Goal: Find specific page/section: Find specific page/section

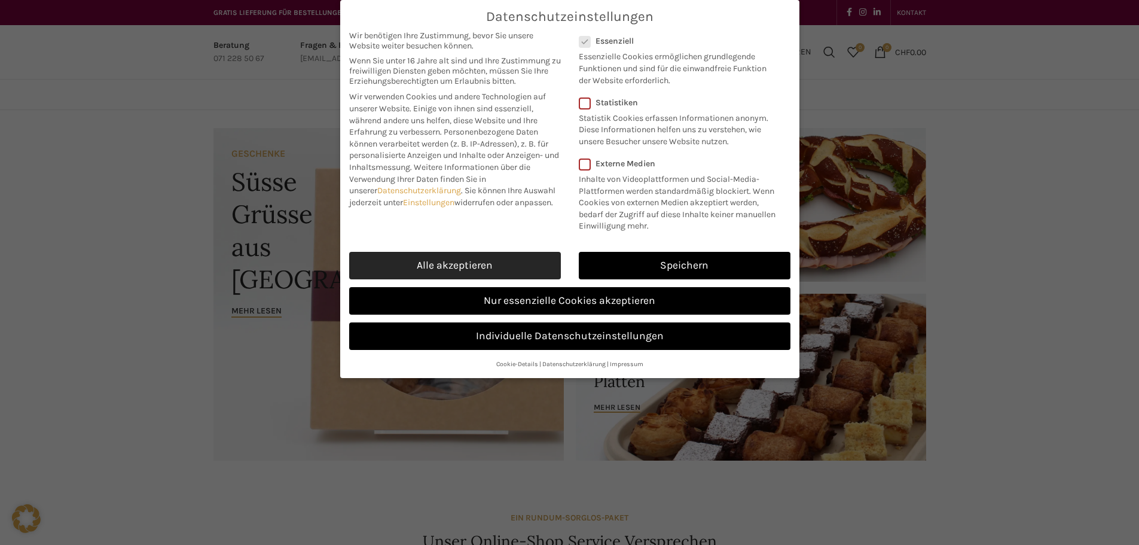
click at [487, 256] on link "Alle akzeptieren" at bounding box center [455, 265] width 212 height 27
checkbox input "true"
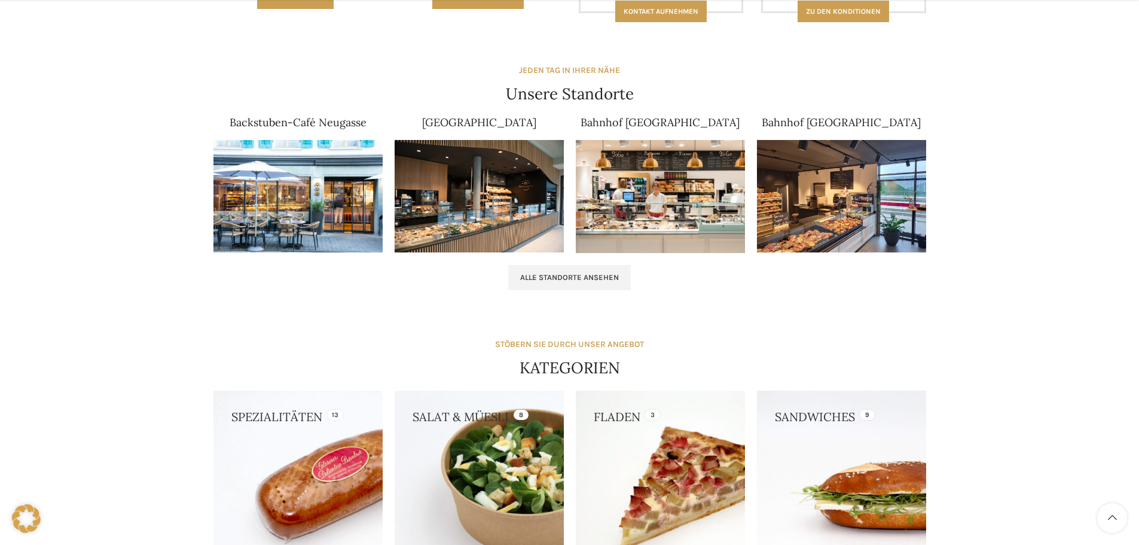
scroll to position [723, 0]
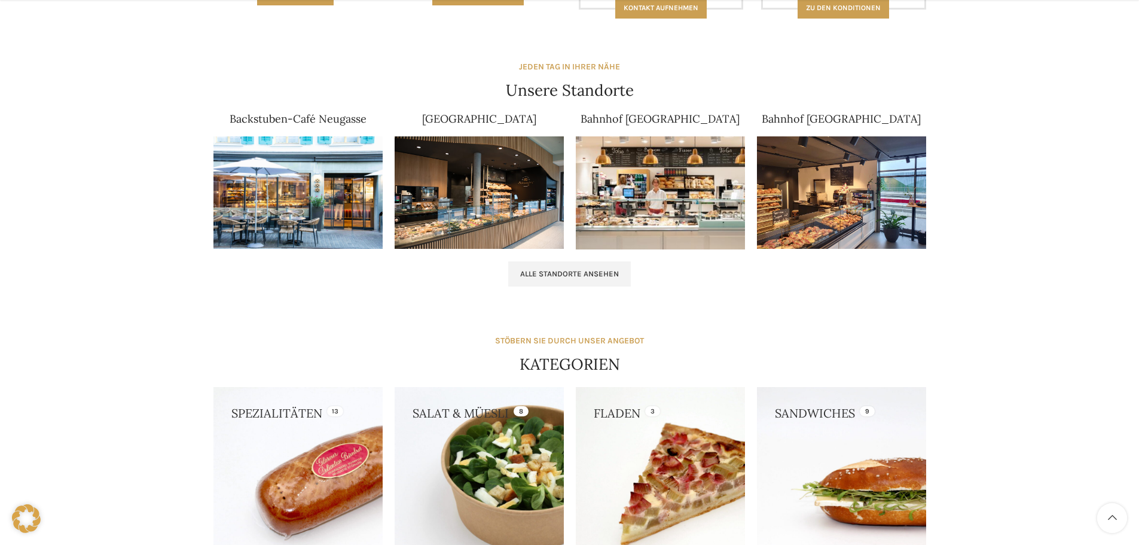
click at [257, 218] on img at bounding box center [297, 192] width 169 height 113
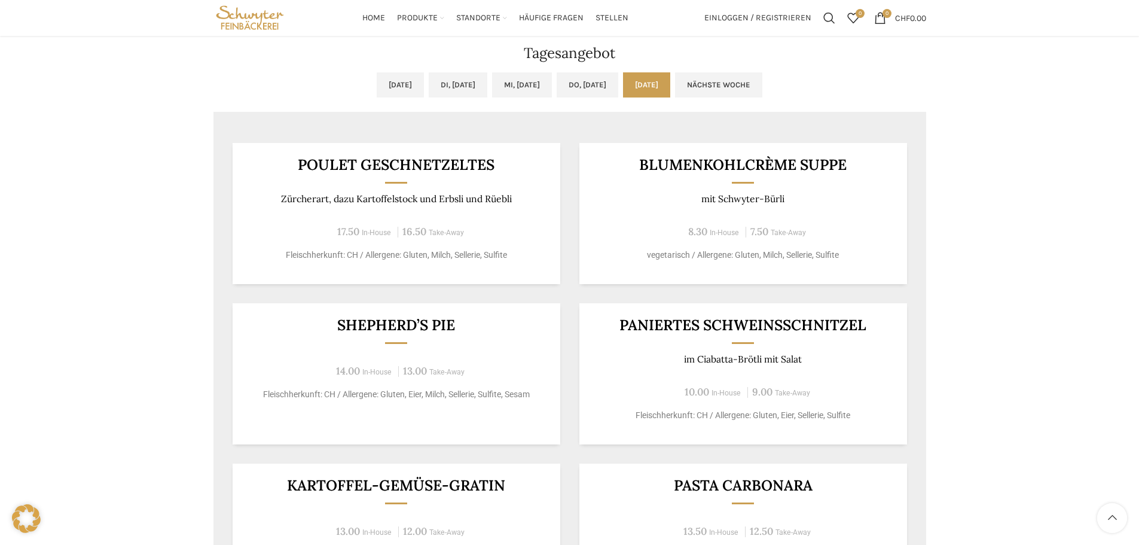
scroll to position [972, 0]
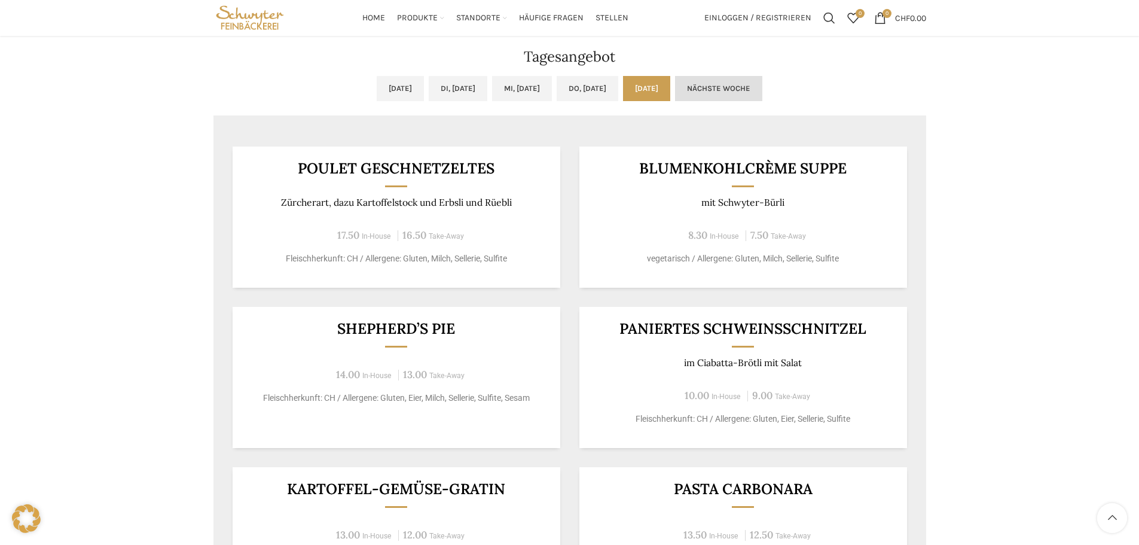
click at [762, 85] on link "Nächste Woche" at bounding box center [718, 88] width 87 height 25
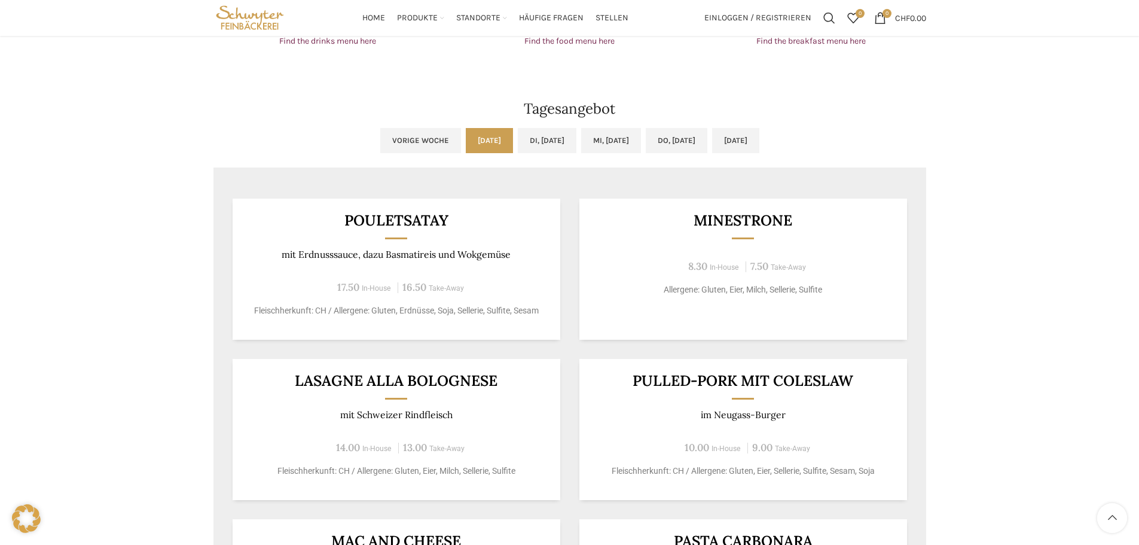
scroll to position [912, 0]
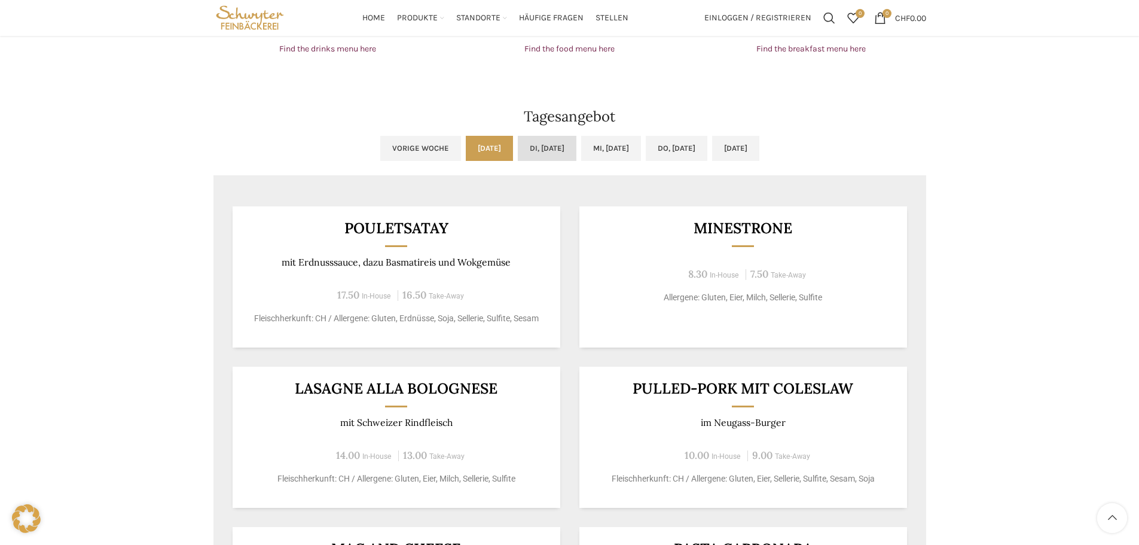
click at [541, 148] on link "Di, [DATE]" at bounding box center [547, 148] width 59 height 25
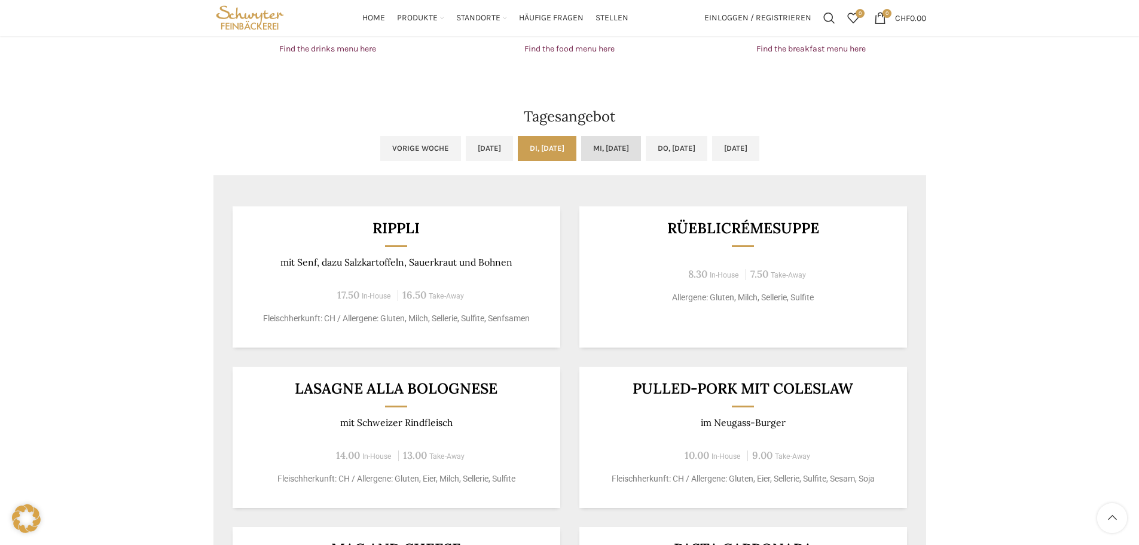
click at [584, 146] on link "Mi, [DATE]" at bounding box center [611, 148] width 60 height 25
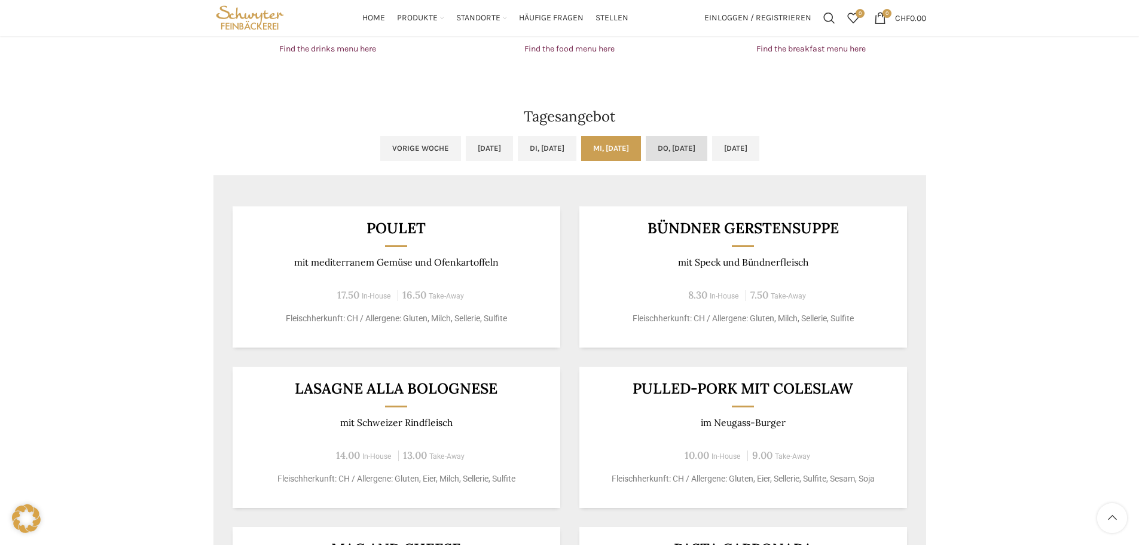
click at [681, 143] on link "Do, [DATE]" at bounding box center [677, 148] width 62 height 25
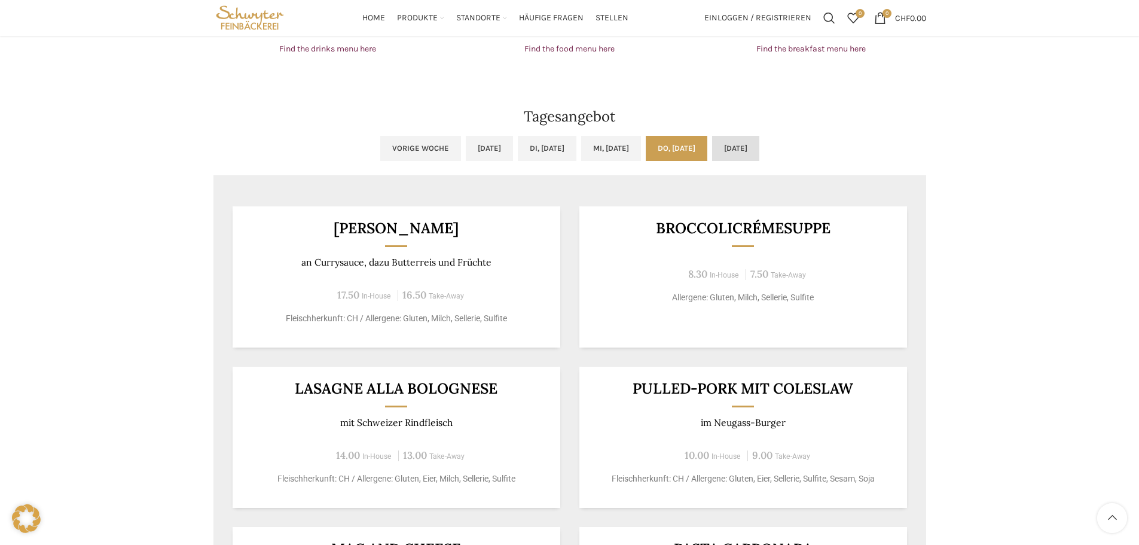
click at [759, 146] on link "[DATE]" at bounding box center [735, 148] width 47 height 25
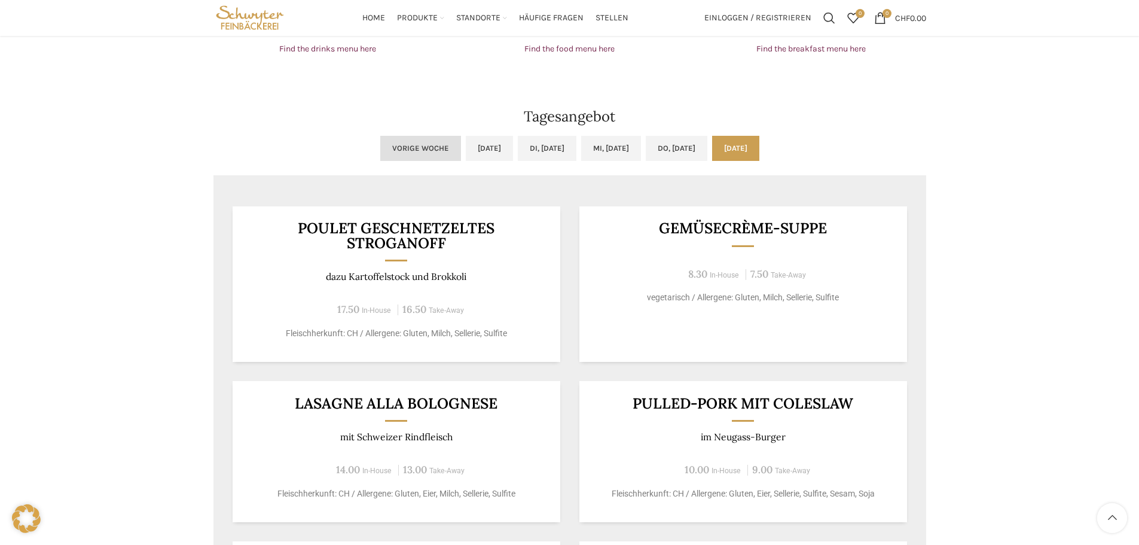
click at [380, 150] on link "Vorige Woche" at bounding box center [420, 148] width 81 height 25
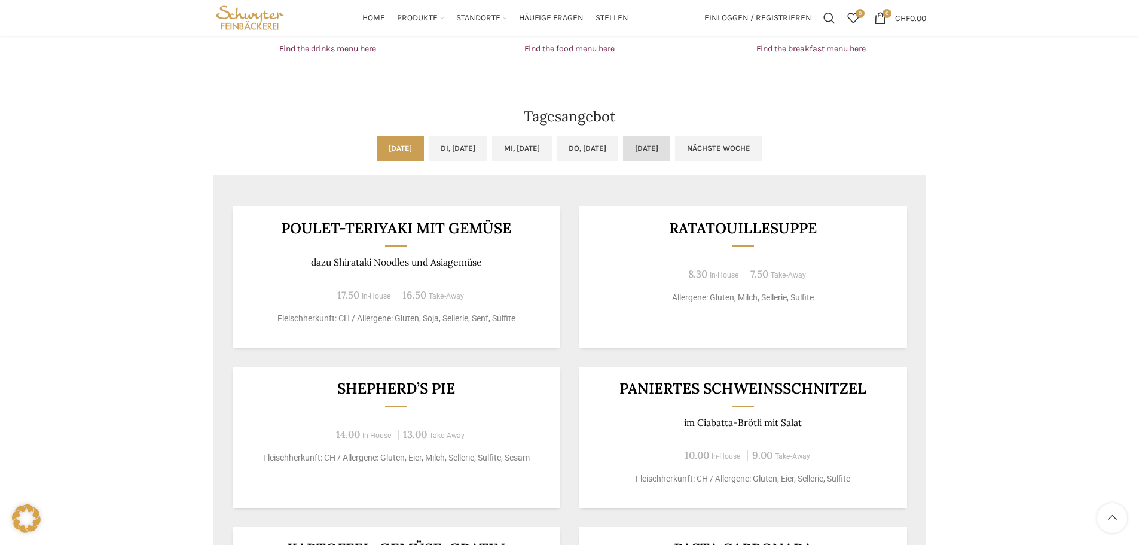
click at [670, 151] on link "[DATE]" at bounding box center [646, 148] width 47 height 25
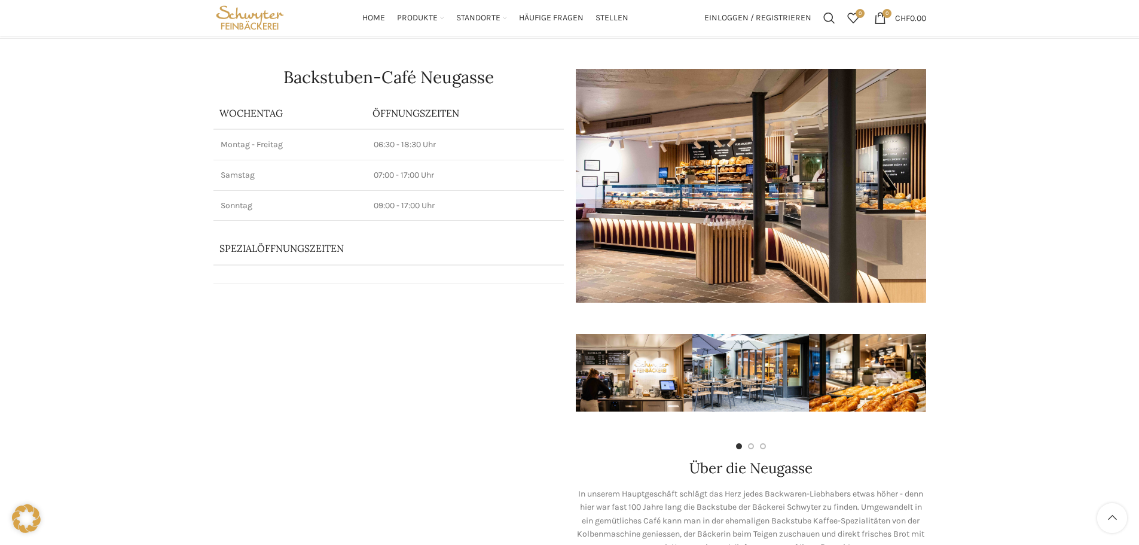
scroll to position [0, 0]
